Goal: Information Seeking & Learning: Learn about a topic

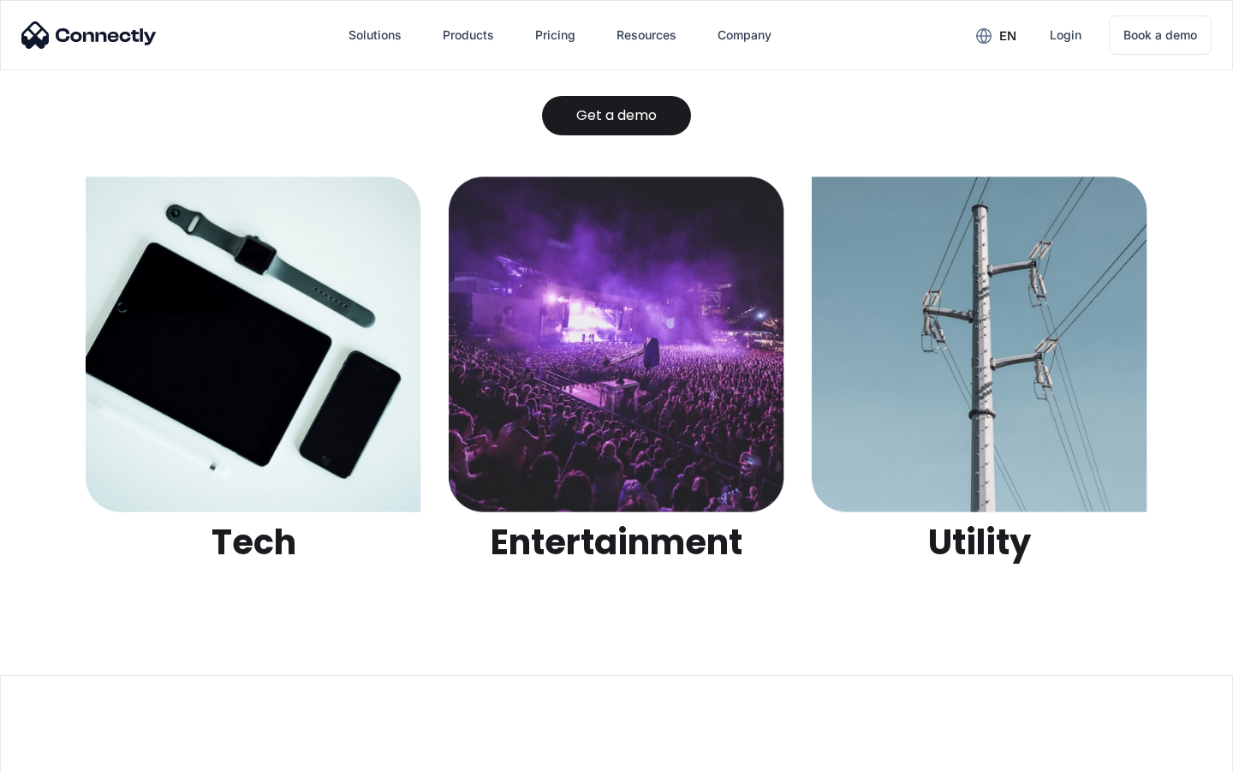
scroll to position [5404, 0]
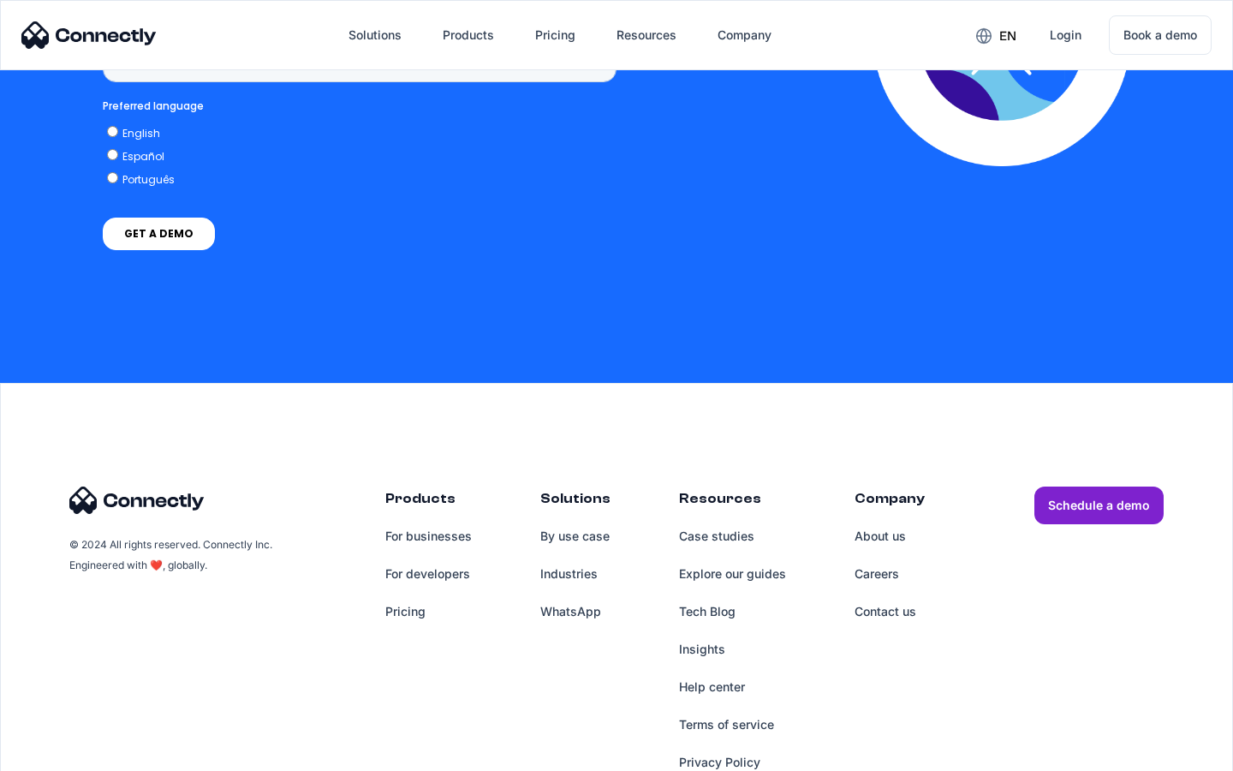
scroll to position [1299, 0]
